Goal: Transaction & Acquisition: Subscribe to service/newsletter

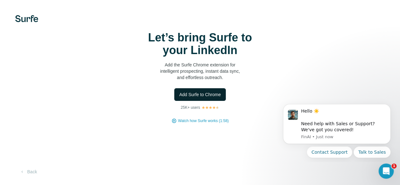
click at [179, 98] on span "Add Surfe to Chrome" at bounding box center [200, 94] width 42 height 6
